Goal: Check status: Check status

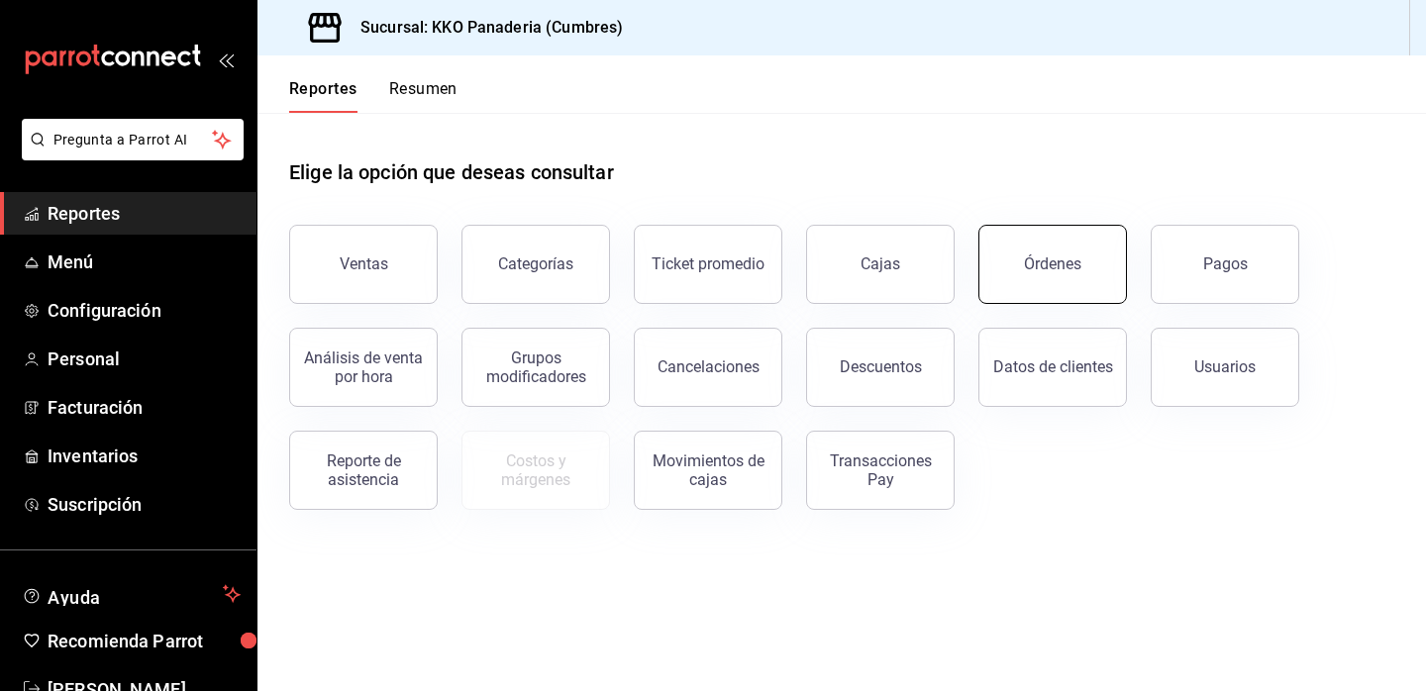
click at [1070, 264] on div "Órdenes" at bounding box center [1052, 263] width 57 height 19
